Goal: Task Accomplishment & Management: Use online tool/utility

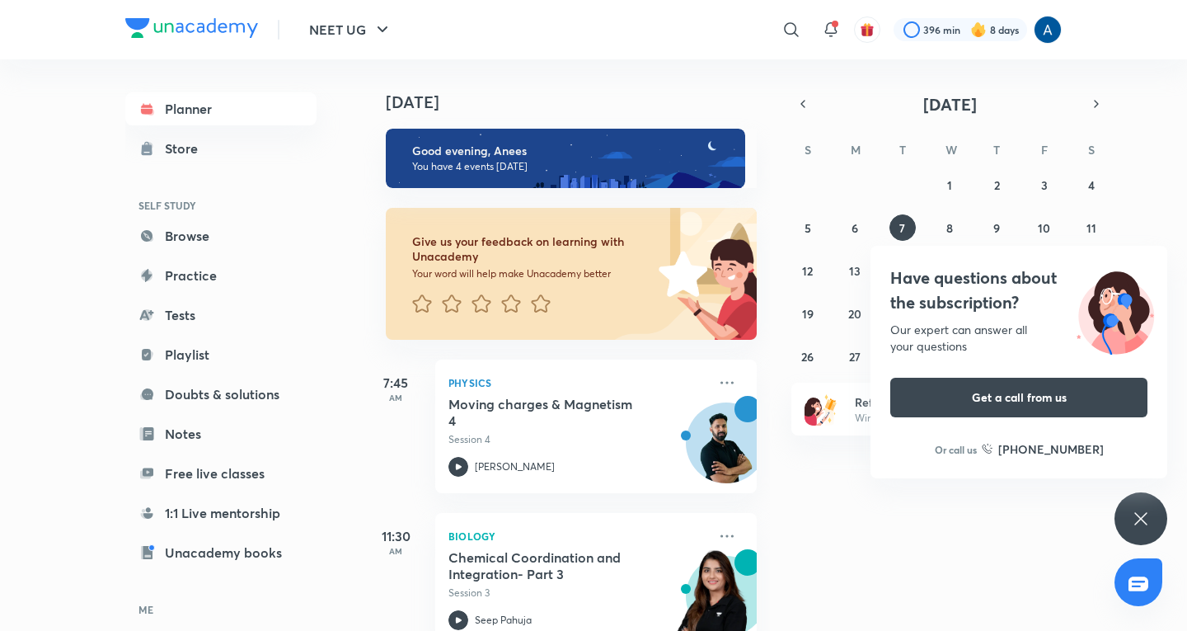
click at [1152, 511] on div "Have questions about the subscription? Our expert can answer all your questions…" at bounding box center [1141, 518] width 53 height 53
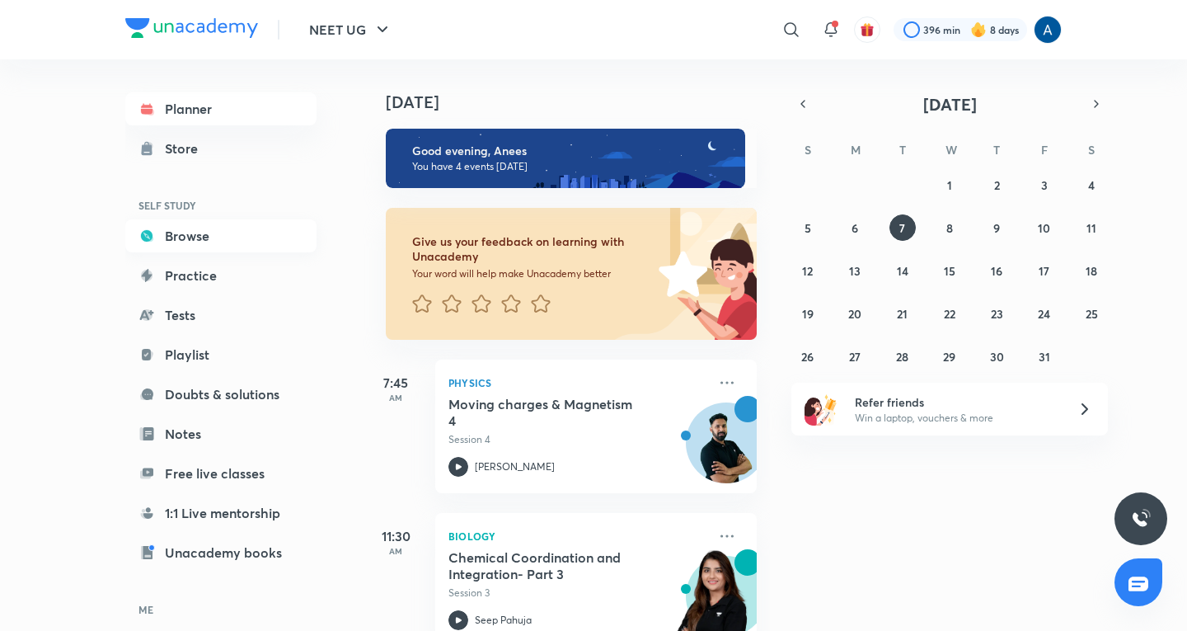
click at [150, 233] on icon at bounding box center [147, 236] width 12 height 12
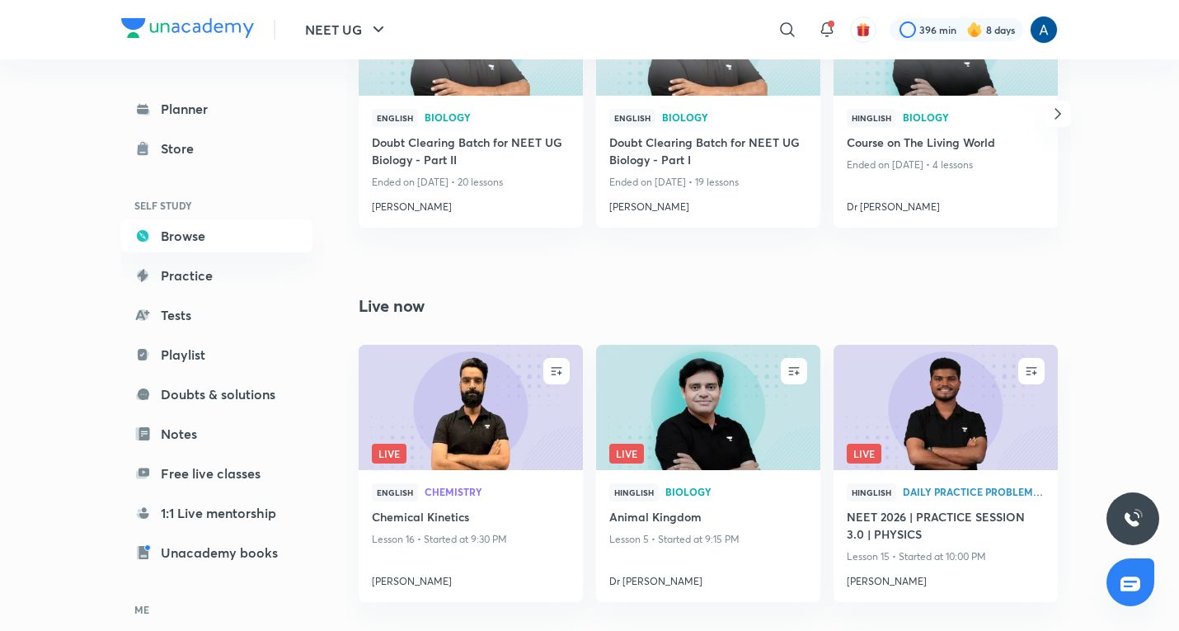
scroll to position [1238, 0]
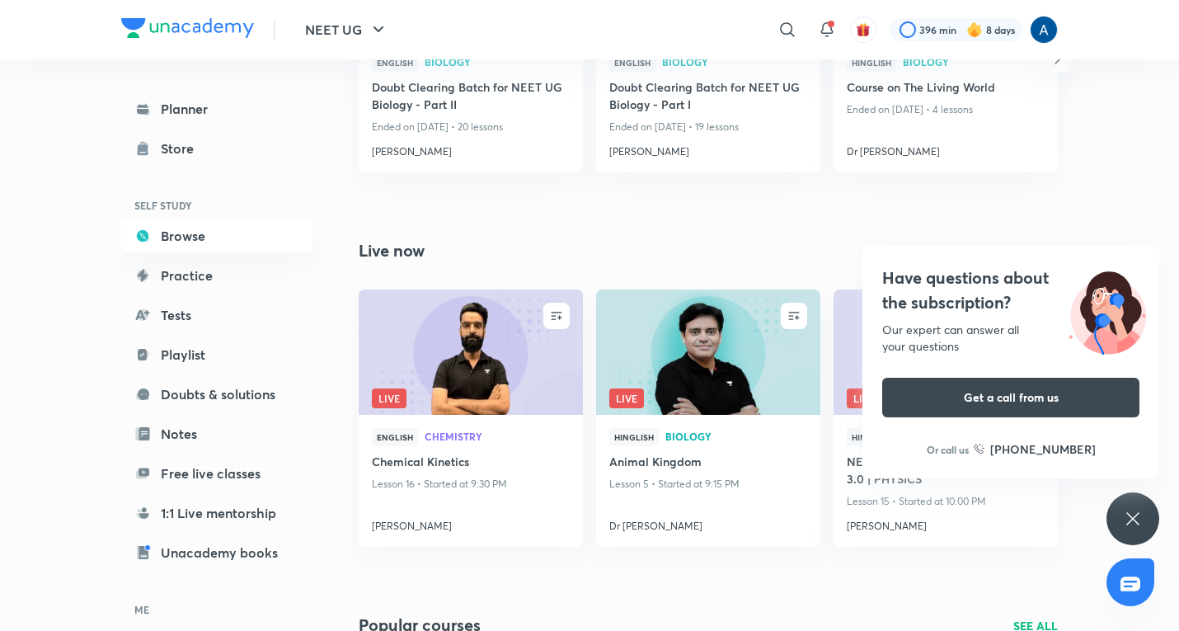
click at [1138, 516] on icon at bounding box center [1133, 519] width 20 height 20
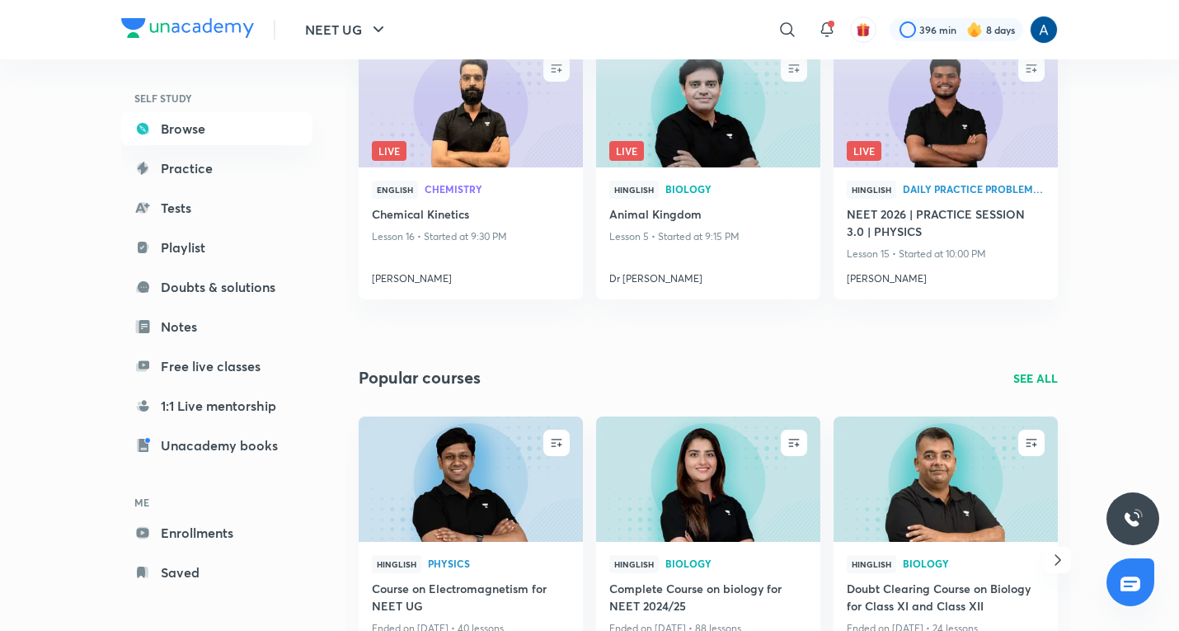
scroll to position [111, 0]
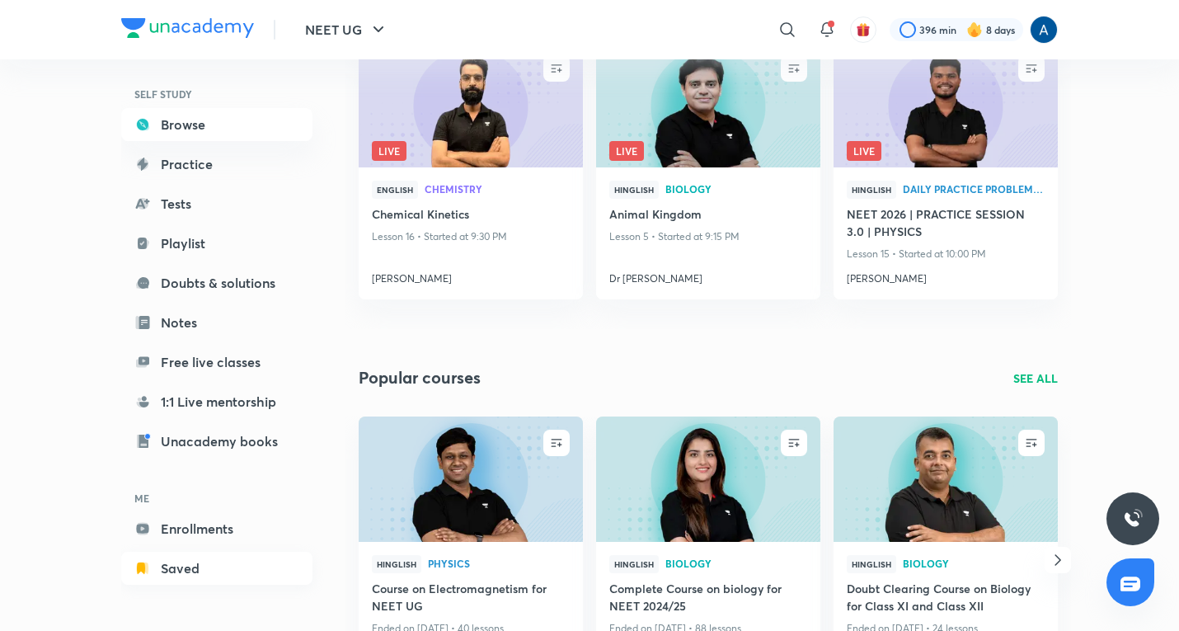
click at [174, 566] on link "Saved" at bounding box center [216, 568] width 191 height 33
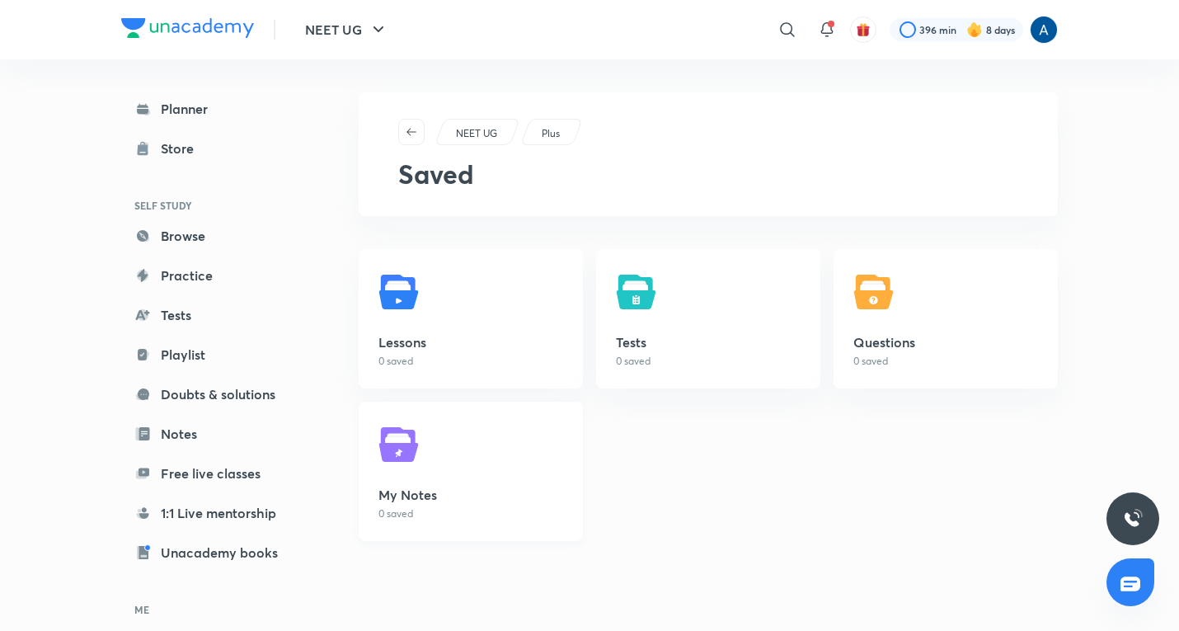
click at [407, 465] on img at bounding box center [401, 444] width 46 height 46
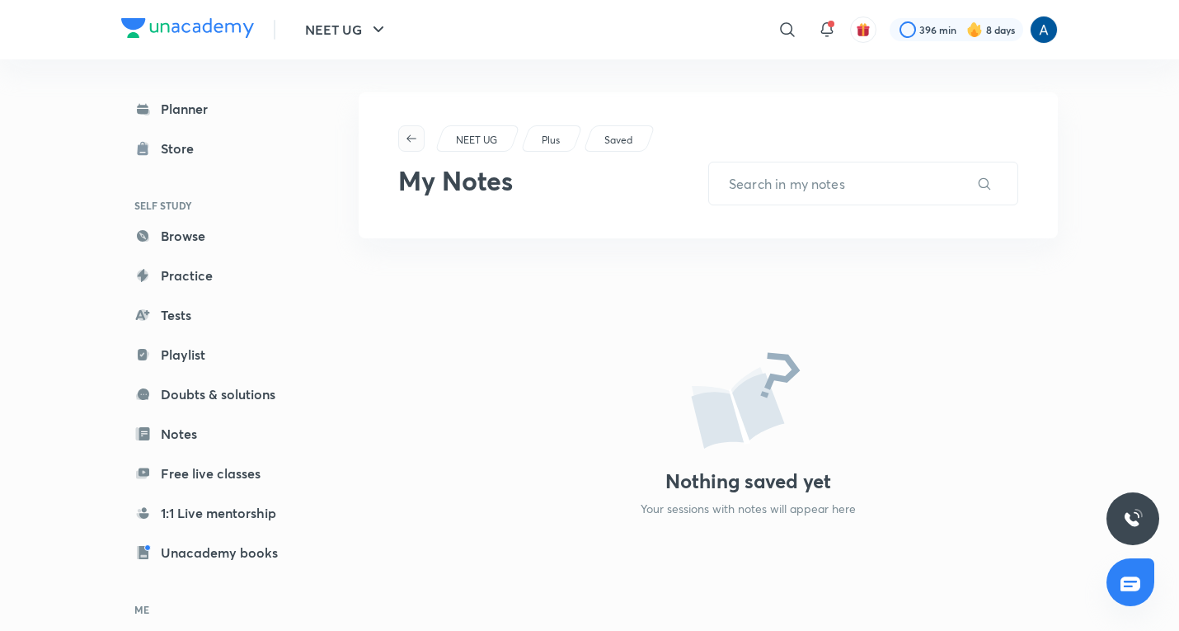
click at [413, 136] on icon "button" at bounding box center [411, 138] width 13 height 13
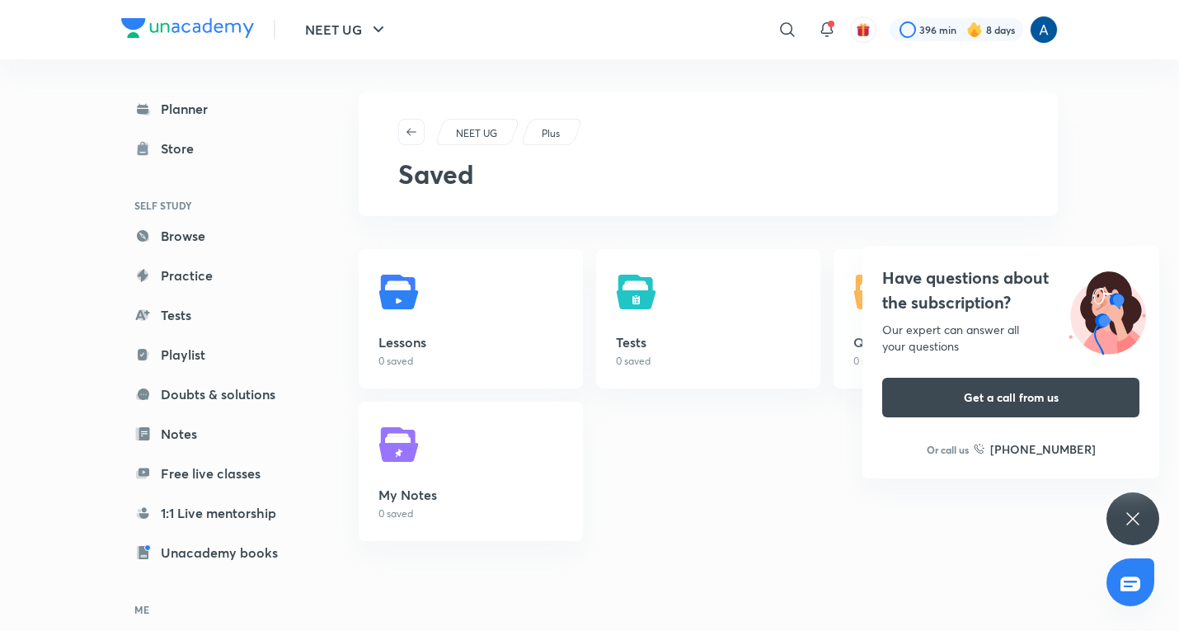
click at [1139, 519] on icon at bounding box center [1133, 519] width 20 height 20
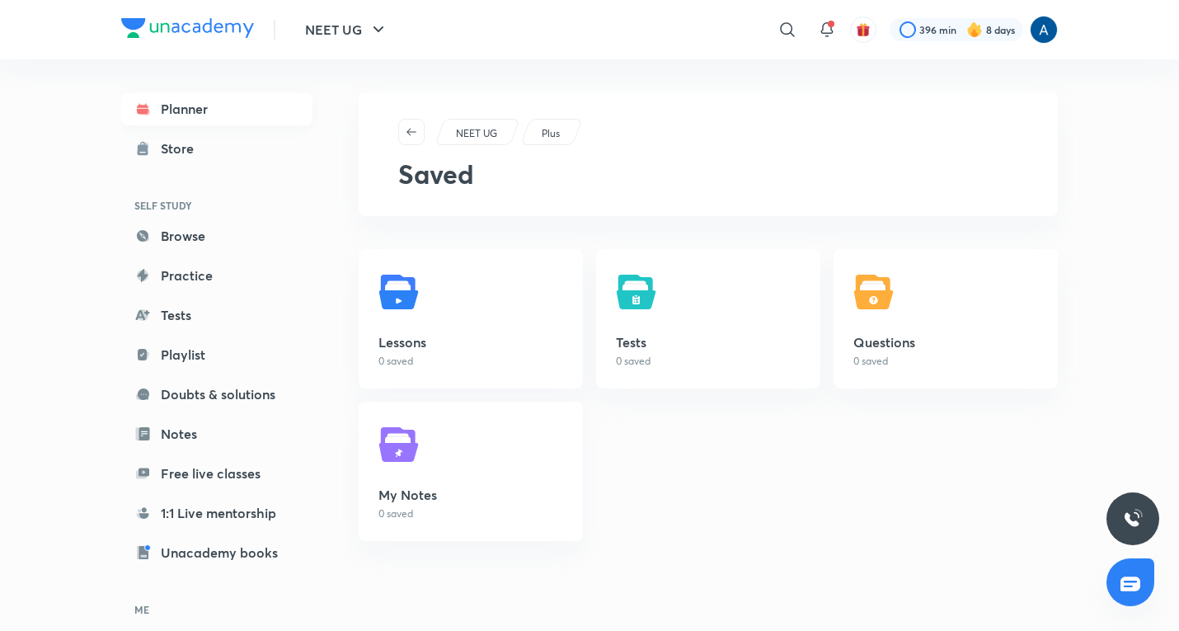
click at [190, 110] on link "Planner" at bounding box center [216, 108] width 191 height 33
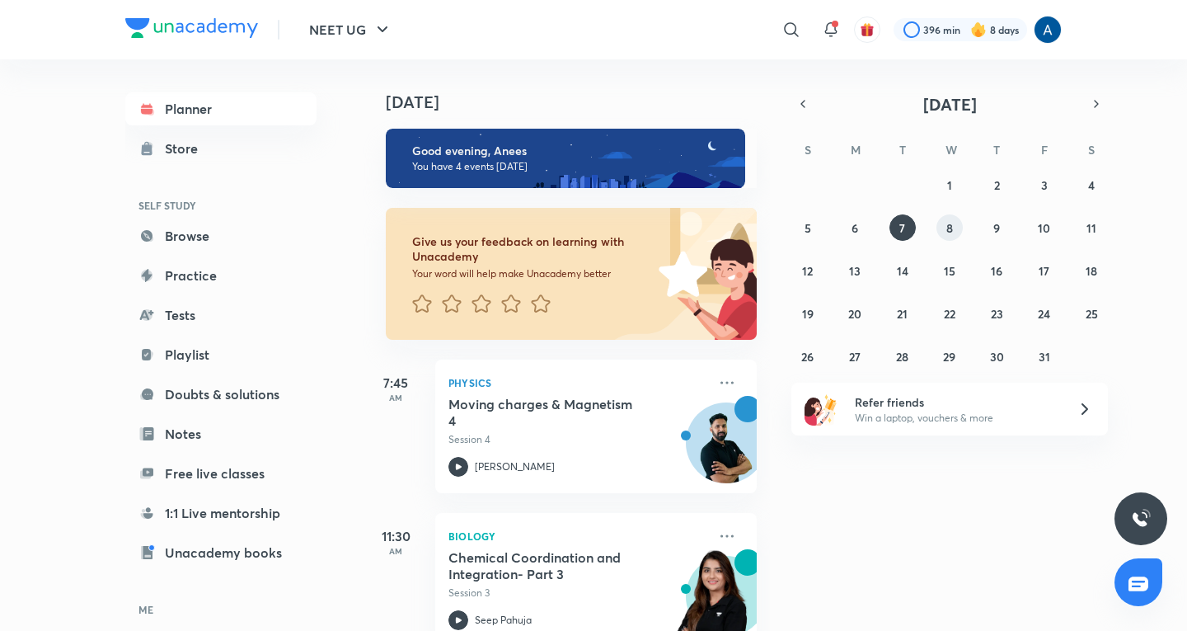
click at [947, 227] on abbr "8" at bounding box center [950, 228] width 7 height 16
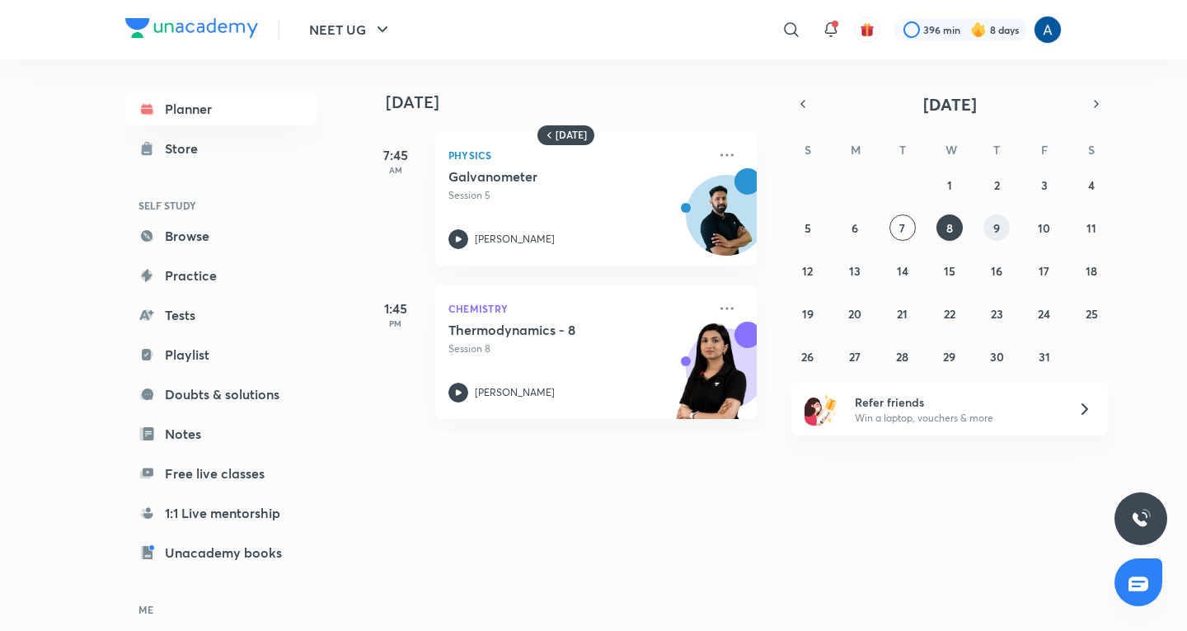
click at [999, 227] on abbr "9" at bounding box center [997, 228] width 7 height 16
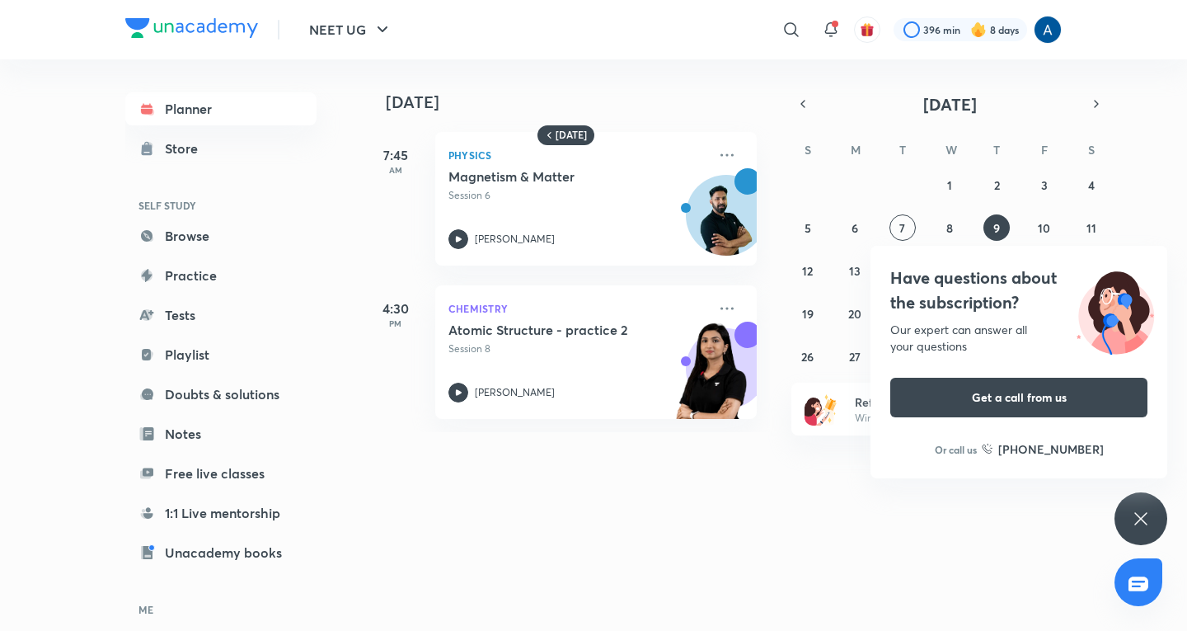
click at [1145, 516] on icon at bounding box center [1141, 519] width 20 height 20
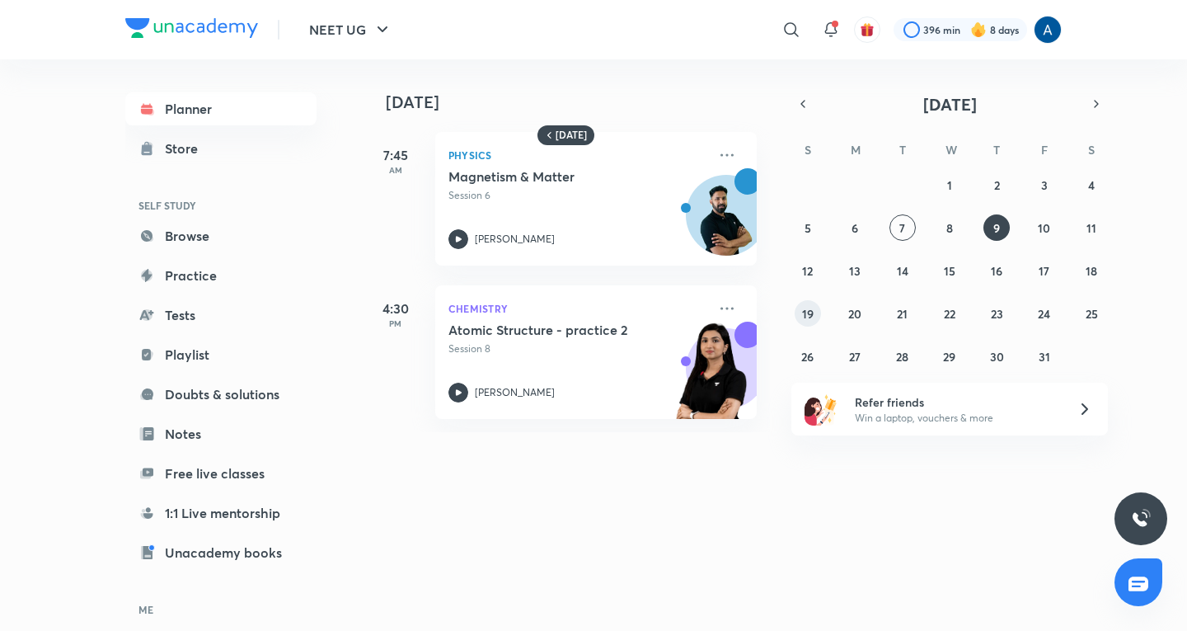
click at [811, 313] on abbr "19" at bounding box center [808, 314] width 12 height 16
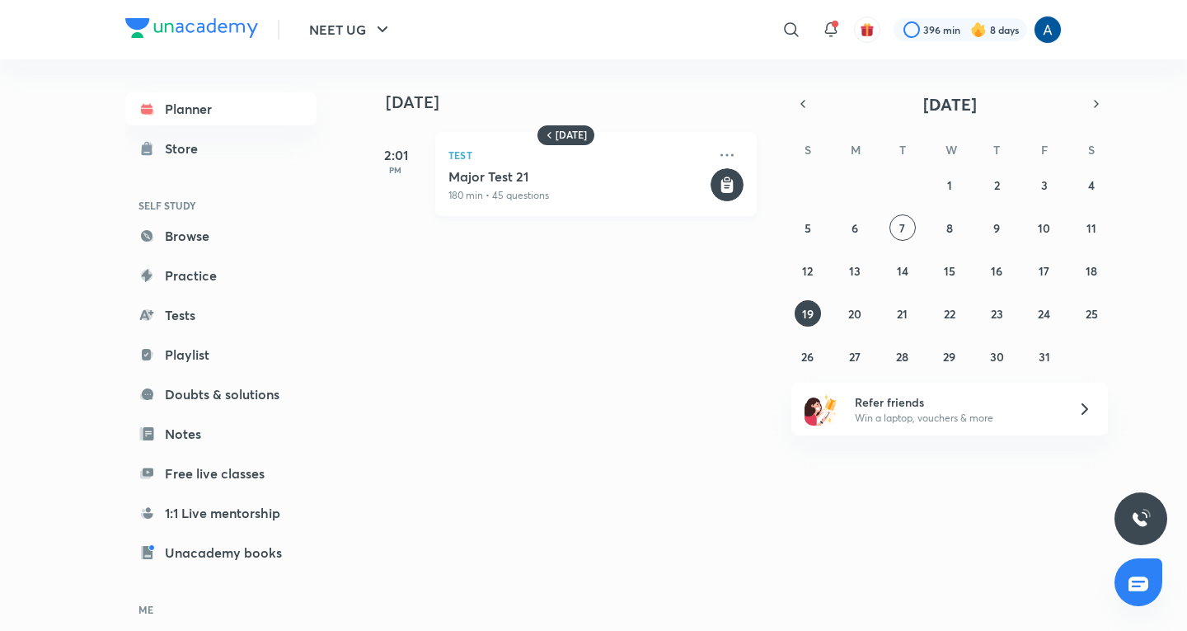
click at [500, 181] on h5 "Major Test 21" at bounding box center [578, 176] width 259 height 16
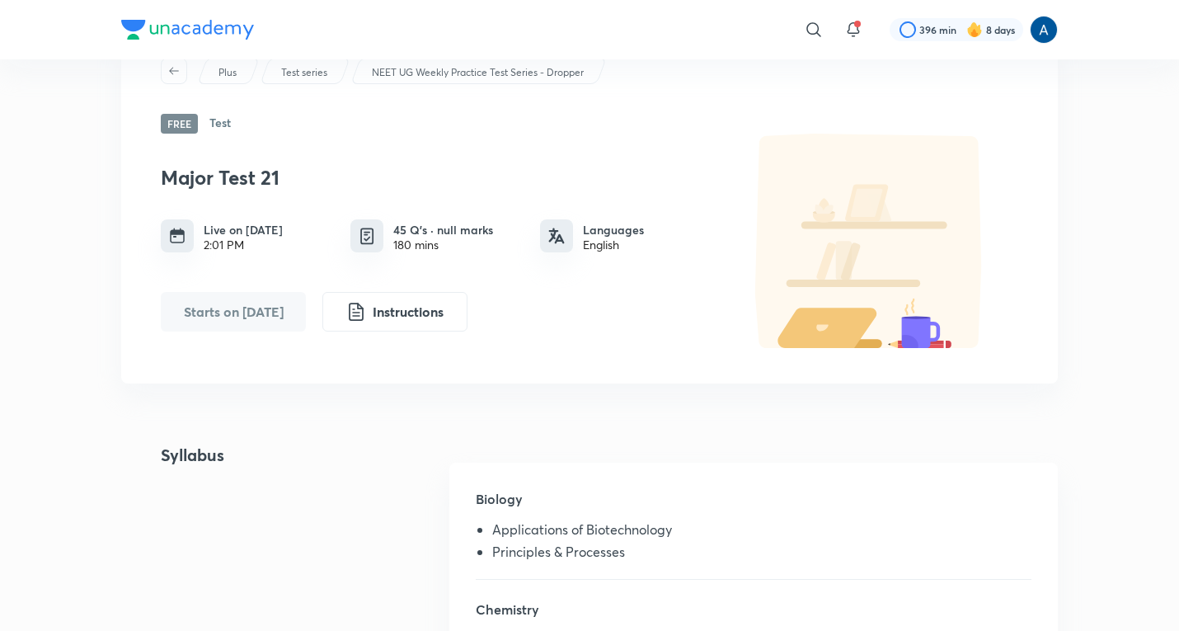
scroll to position [66, 0]
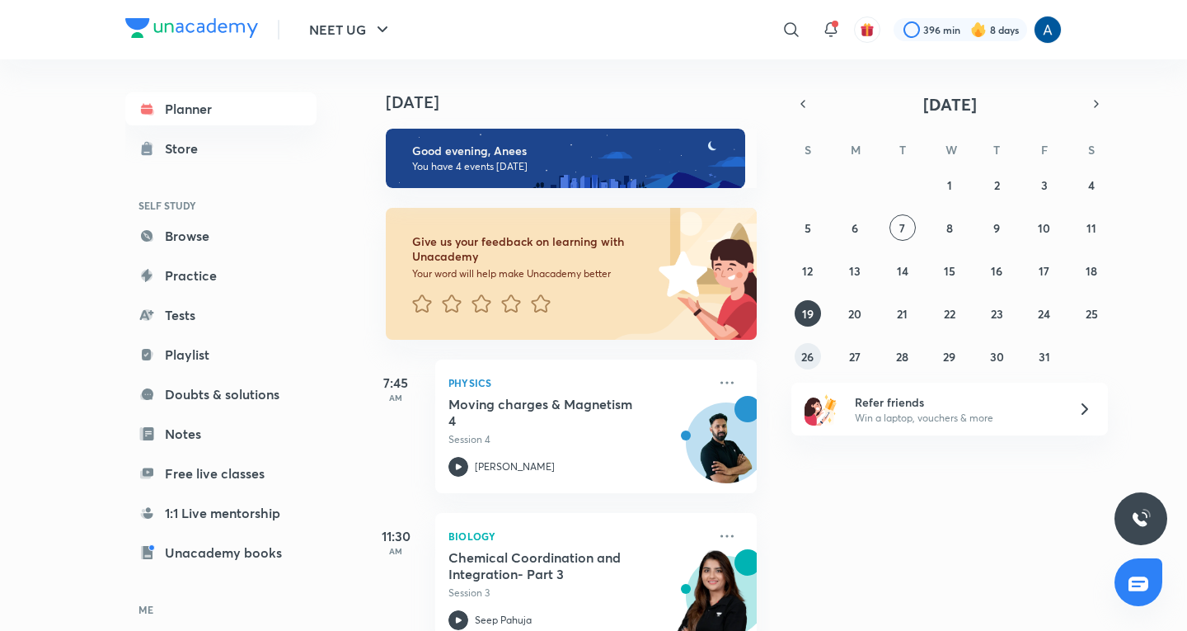
click at [807, 354] on abbr "26" at bounding box center [807, 357] width 12 height 16
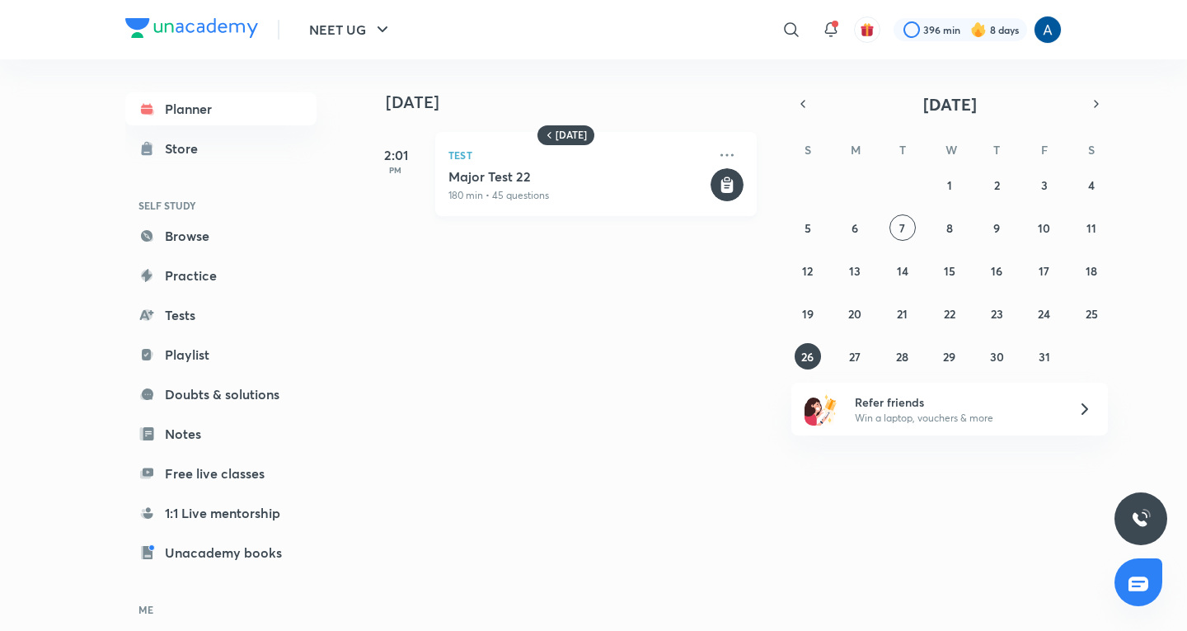
click at [495, 172] on h5 "Major Test 22" at bounding box center [578, 176] width 259 height 16
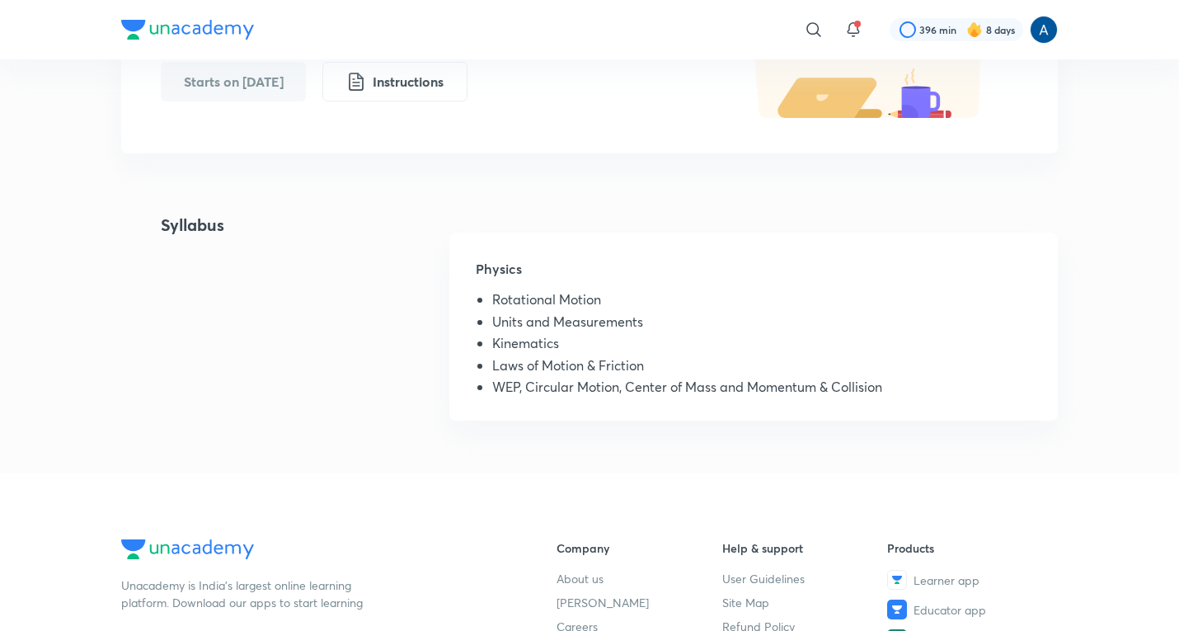
scroll to position [330, 0]
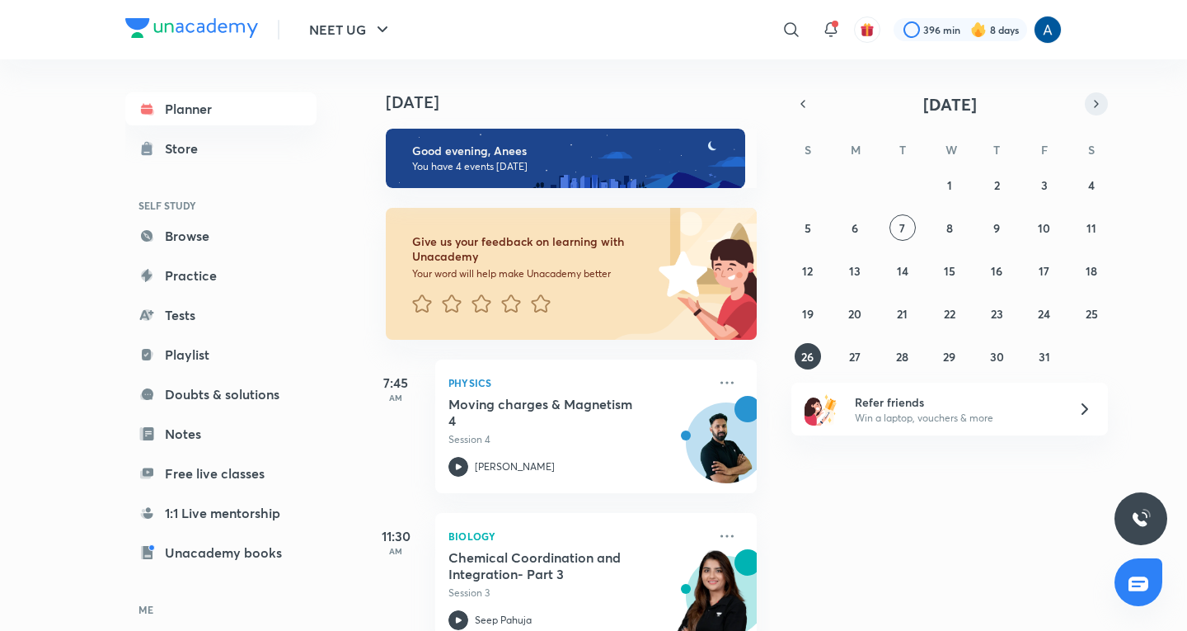
click at [1101, 102] on icon "button" at bounding box center [1096, 103] width 13 height 15
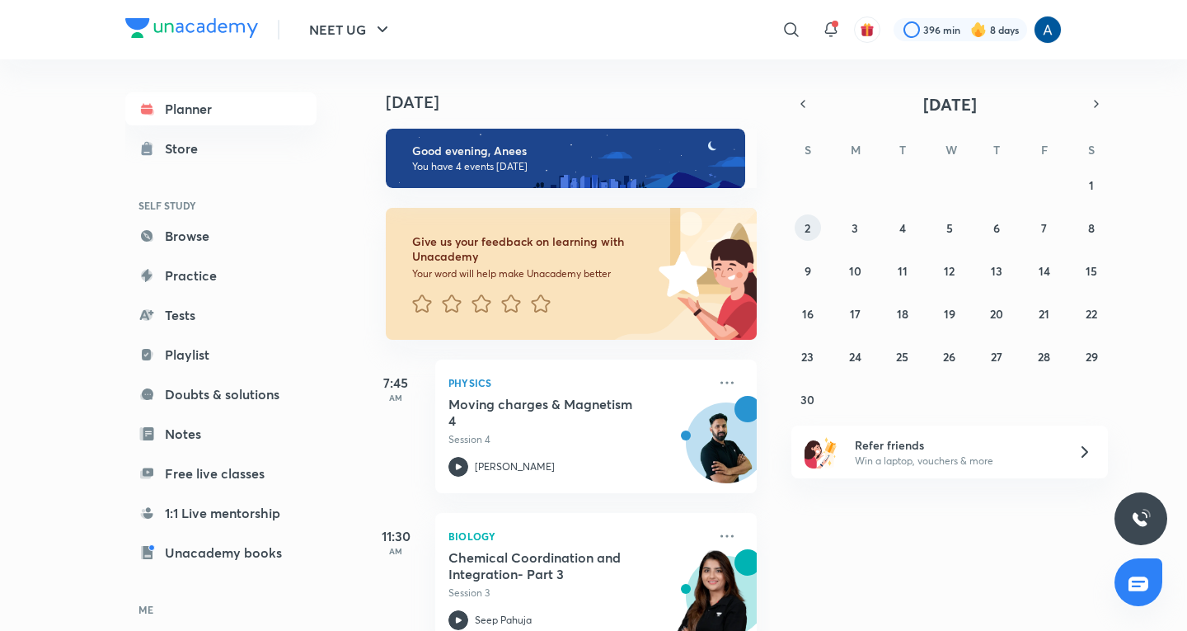
click at [807, 231] on abbr "2" at bounding box center [808, 228] width 6 height 16
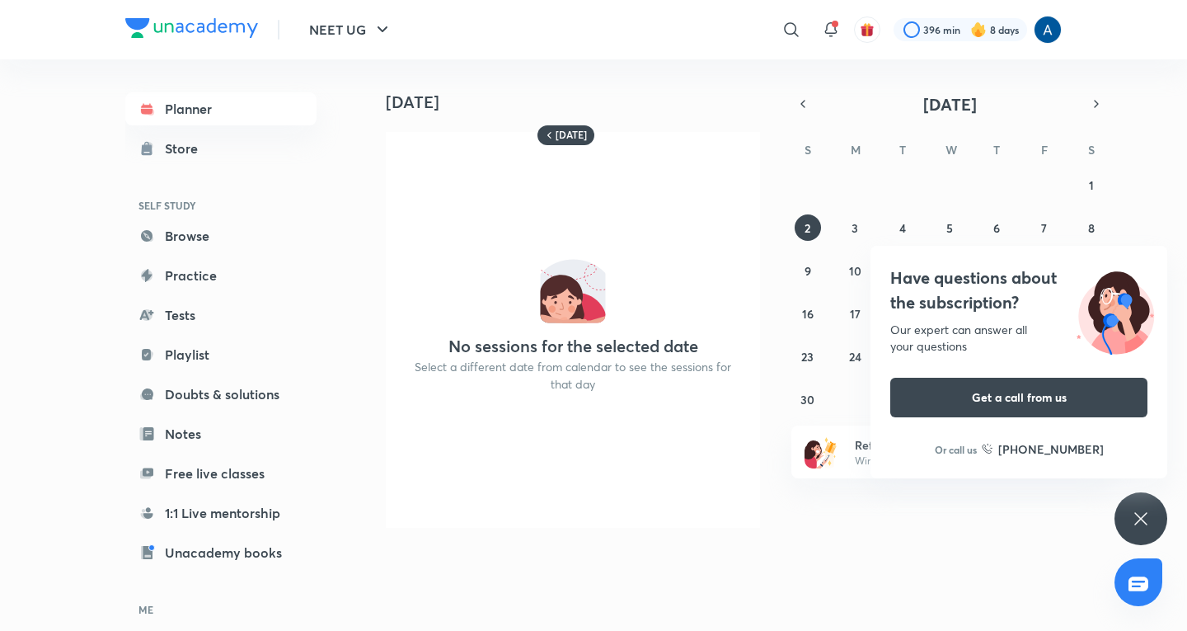
click at [1130, 514] on div "Have questions about the subscription? Our expert can answer all your questions…" at bounding box center [1141, 518] width 53 height 53
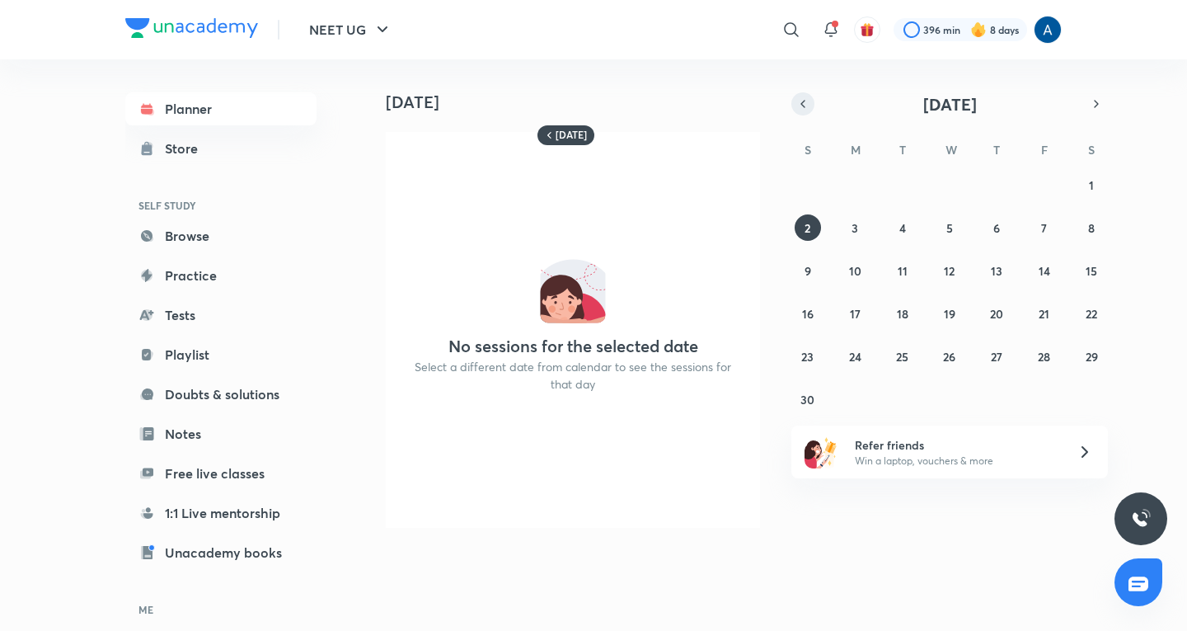
click at [799, 112] on button "button" at bounding box center [803, 103] width 23 height 23
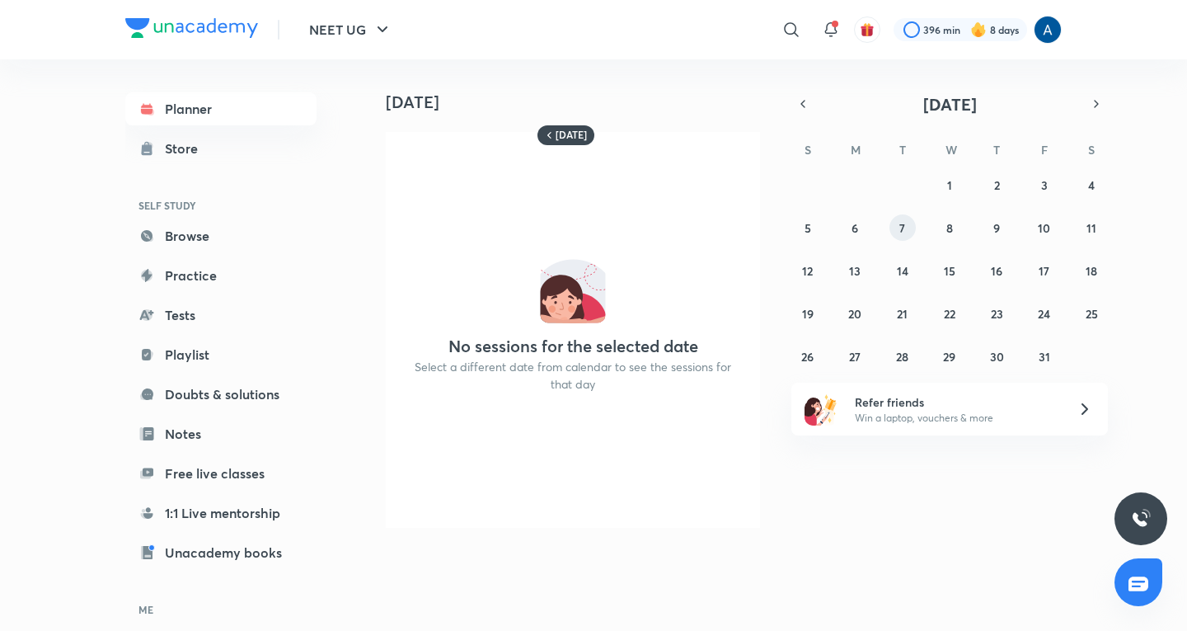
click at [905, 240] on button "7" at bounding box center [903, 227] width 26 height 26
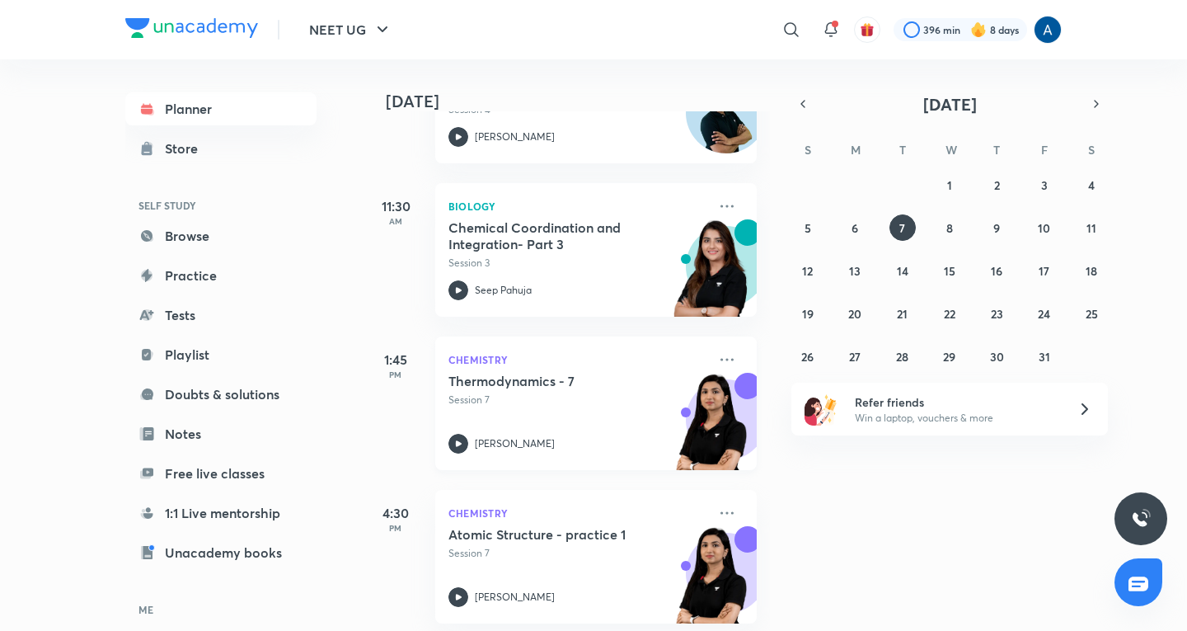
scroll to position [348, 0]
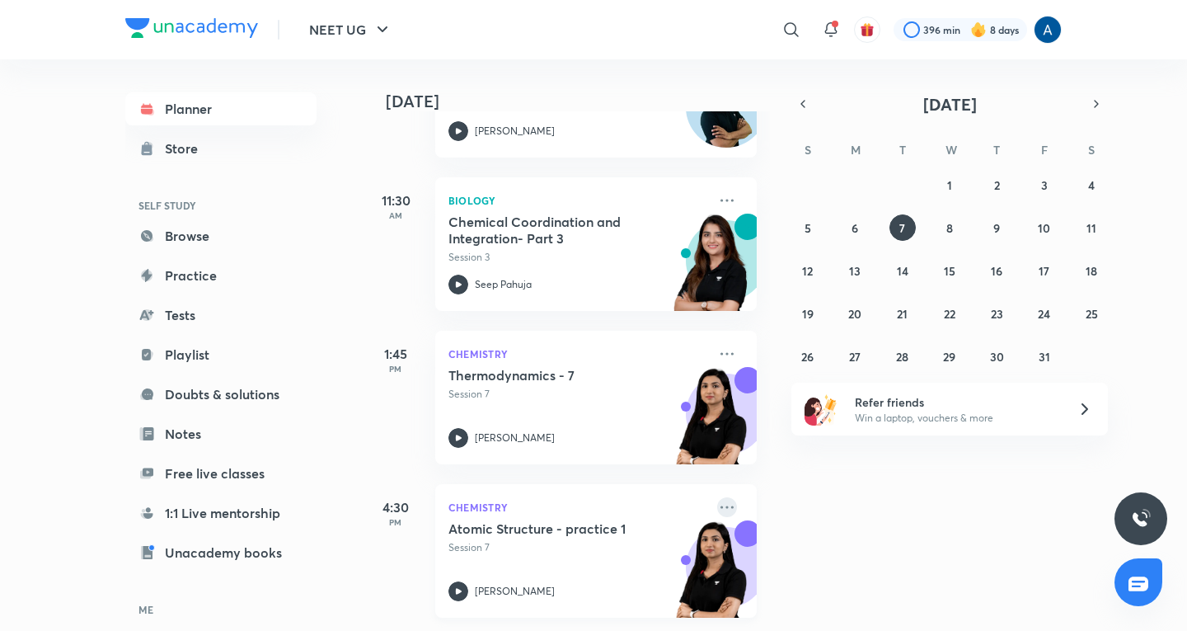
click at [717, 497] on icon at bounding box center [727, 507] width 20 height 20
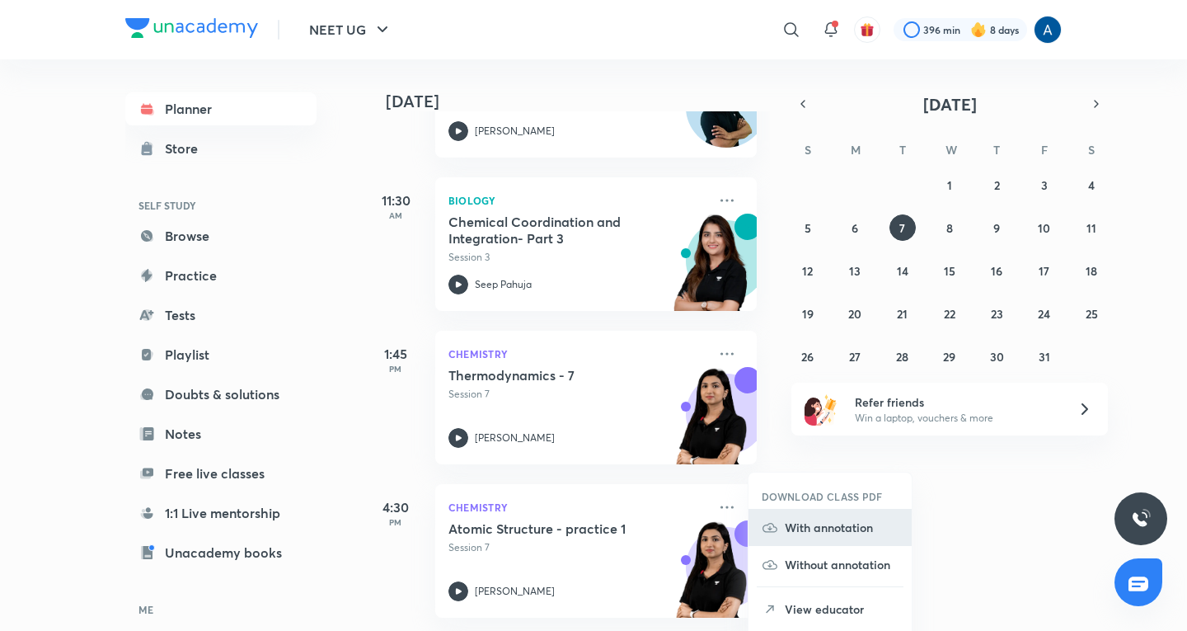
click at [806, 525] on p "With annotation" at bounding box center [842, 527] width 114 height 17
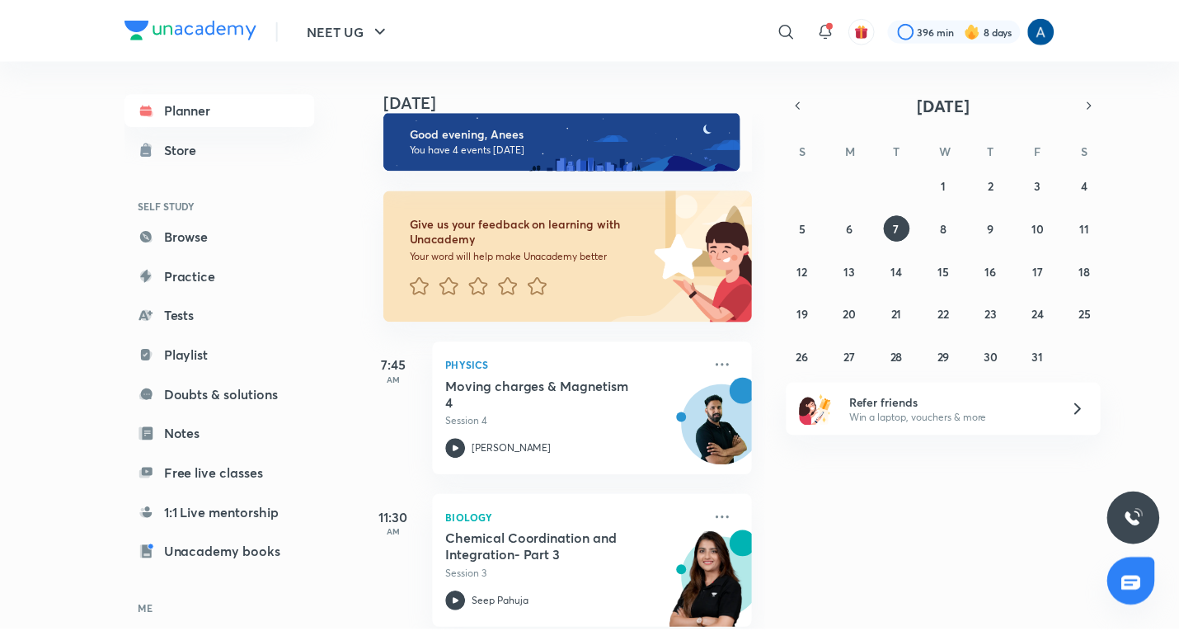
scroll to position [0, 0]
